Goal: Information Seeking & Learning: Learn about a topic

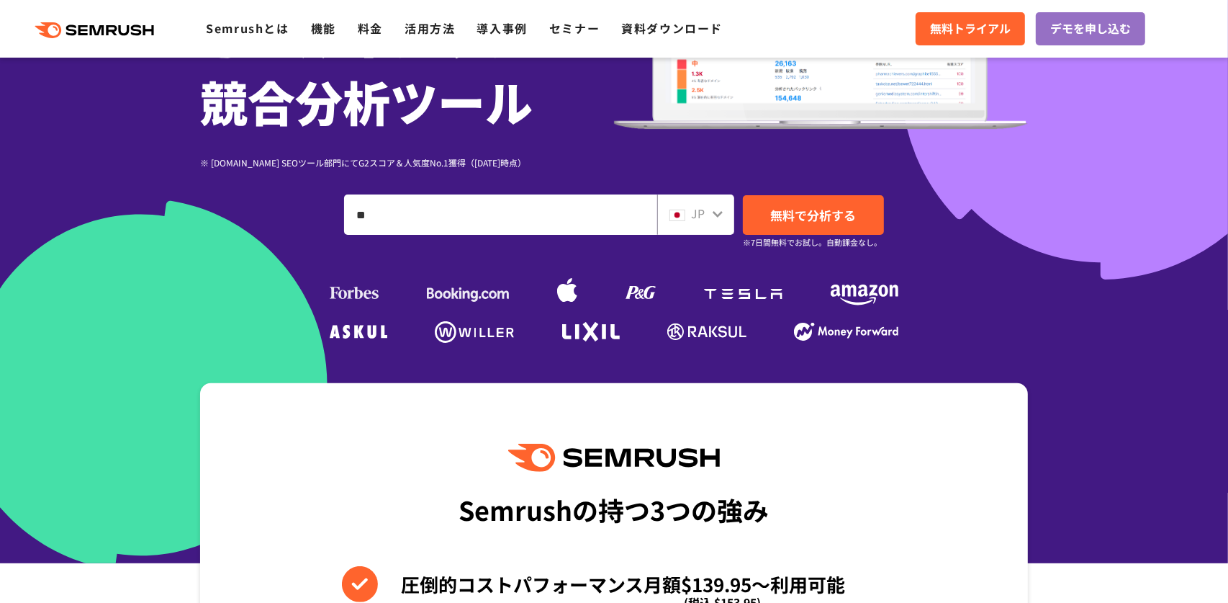
type input "*"
type input "****"
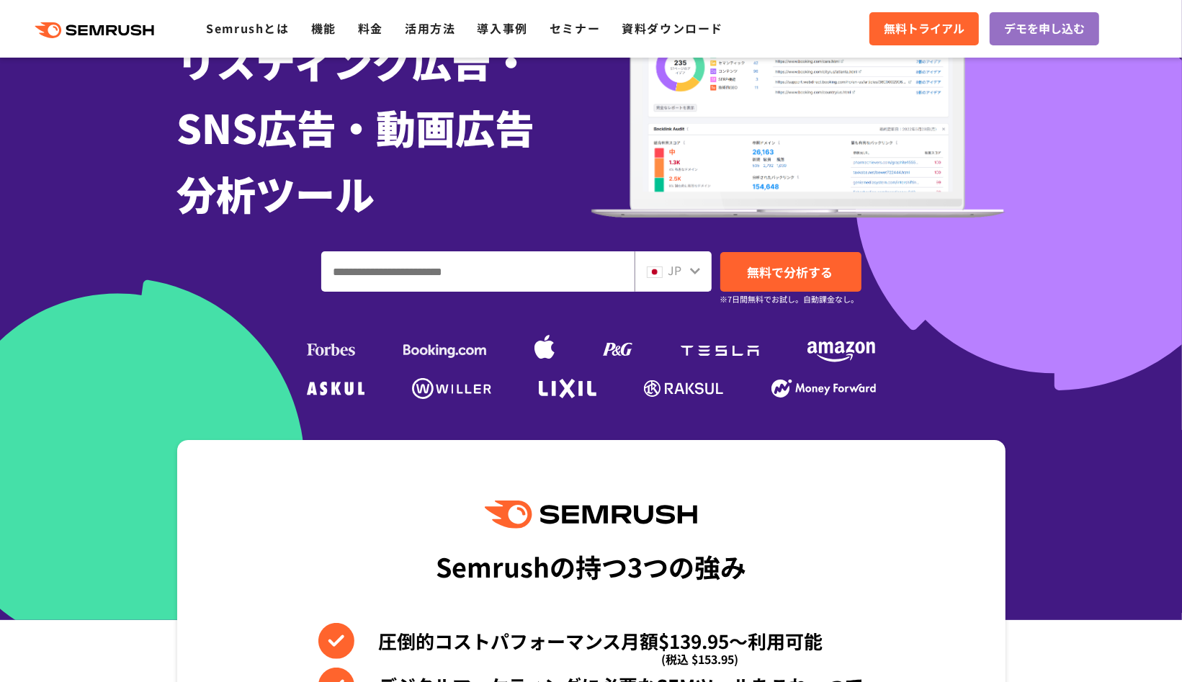
click at [487, 261] on input "ドメイン、キーワードまたはURLを入力してください" at bounding box center [478, 271] width 312 height 39
